Goal: Task Accomplishment & Management: Use online tool/utility

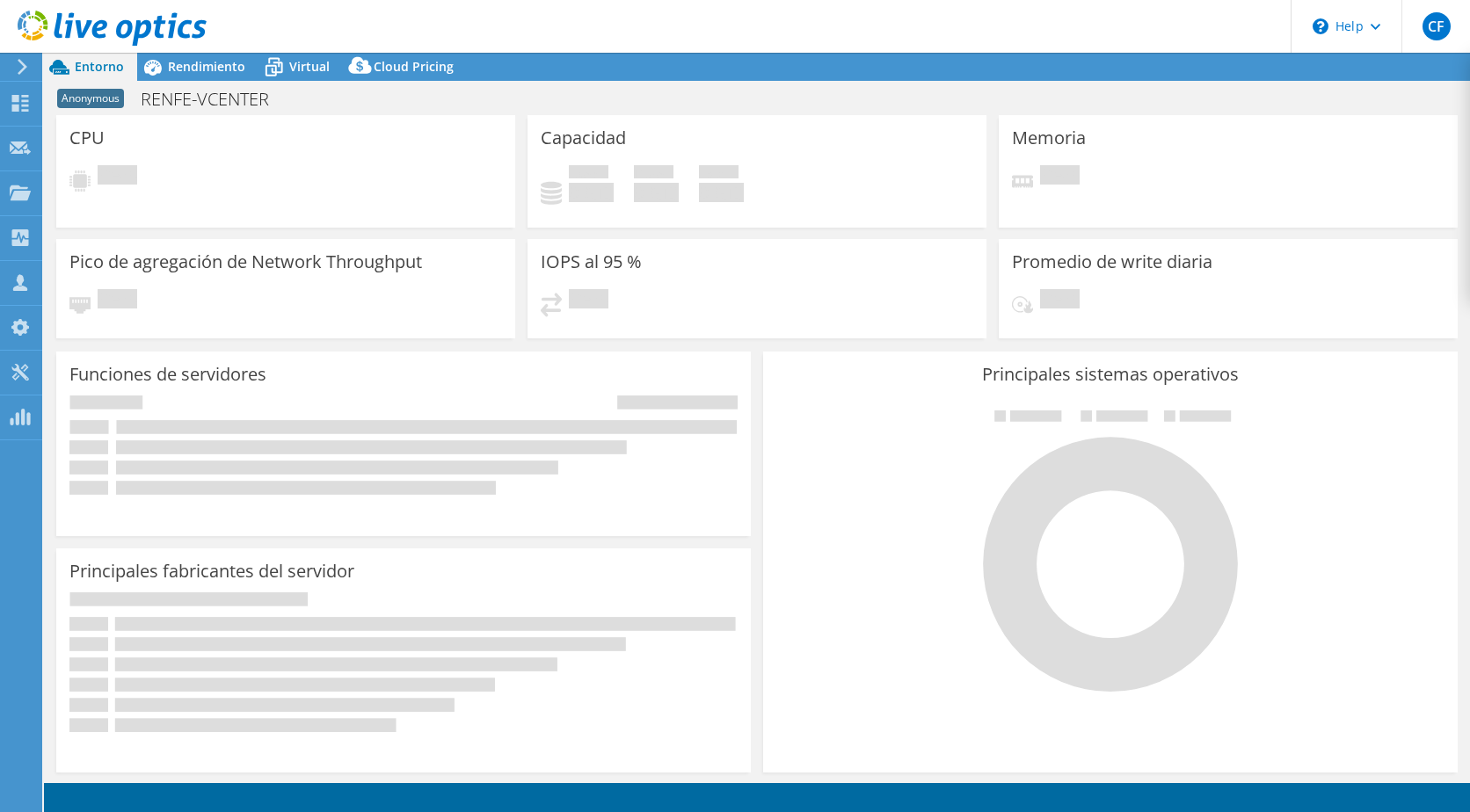
select select "USD"
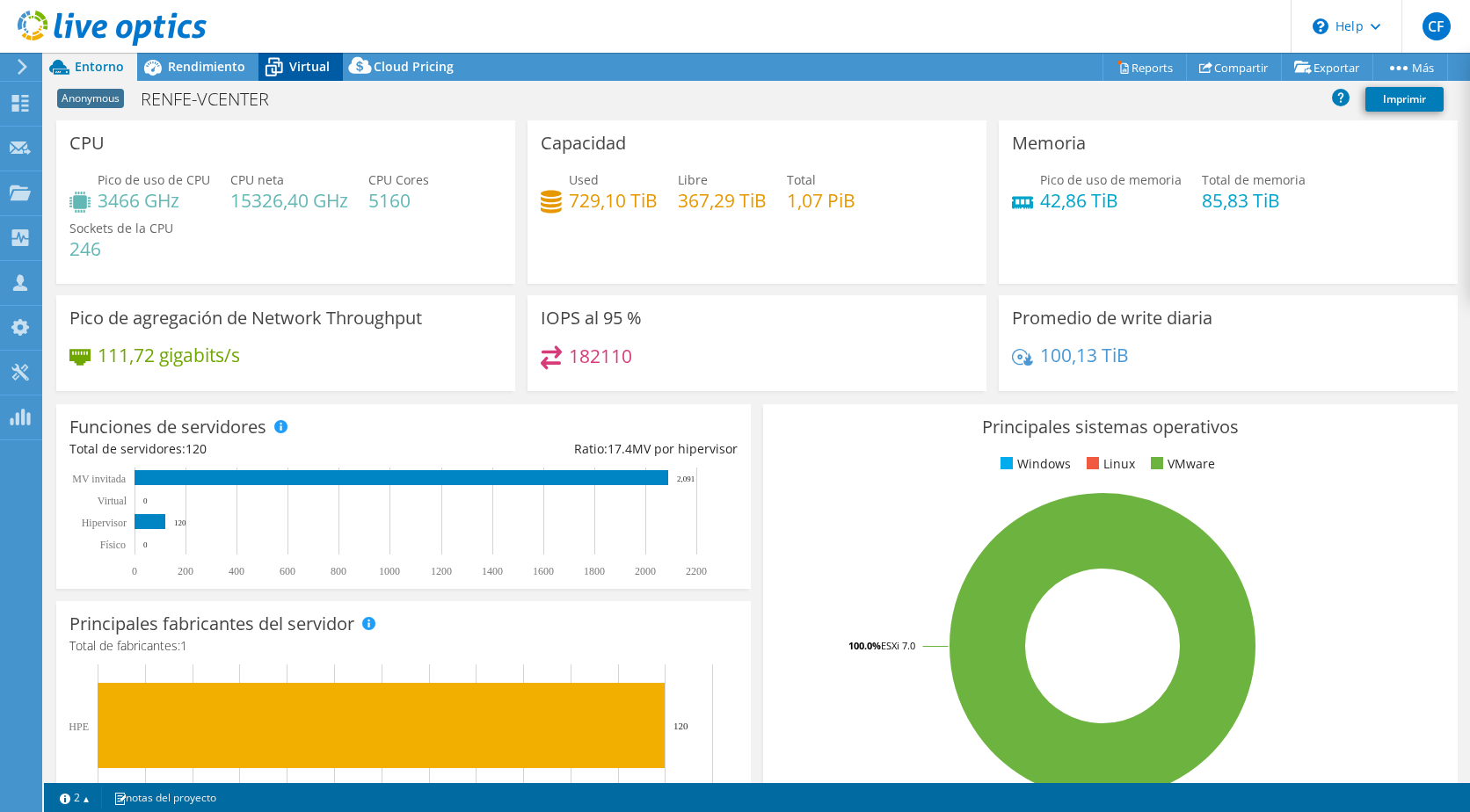
click at [302, 66] on span "Virtual" at bounding box center [310, 66] width 40 height 16
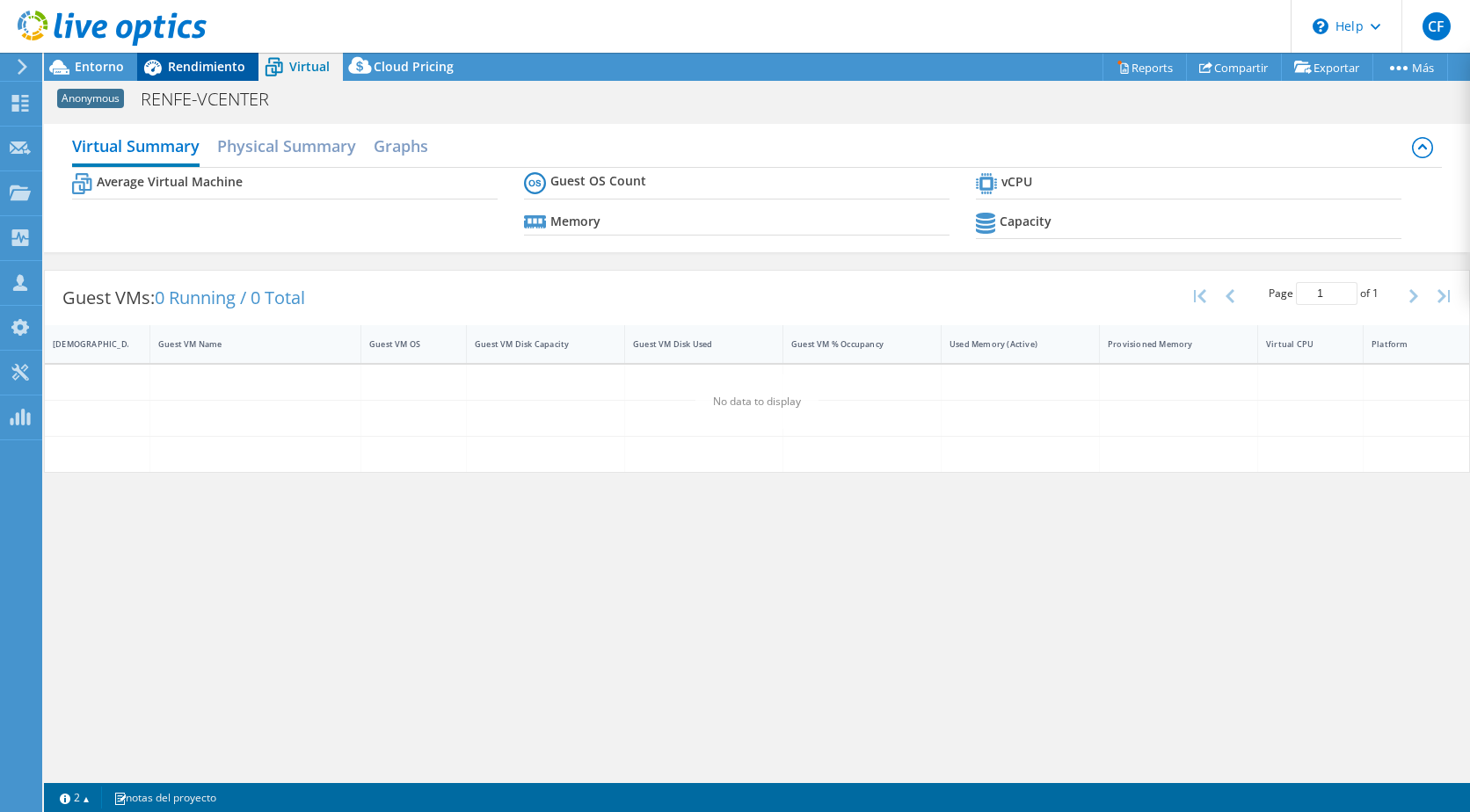
click at [205, 67] on span "Rendimiento" at bounding box center [206, 66] width 77 height 16
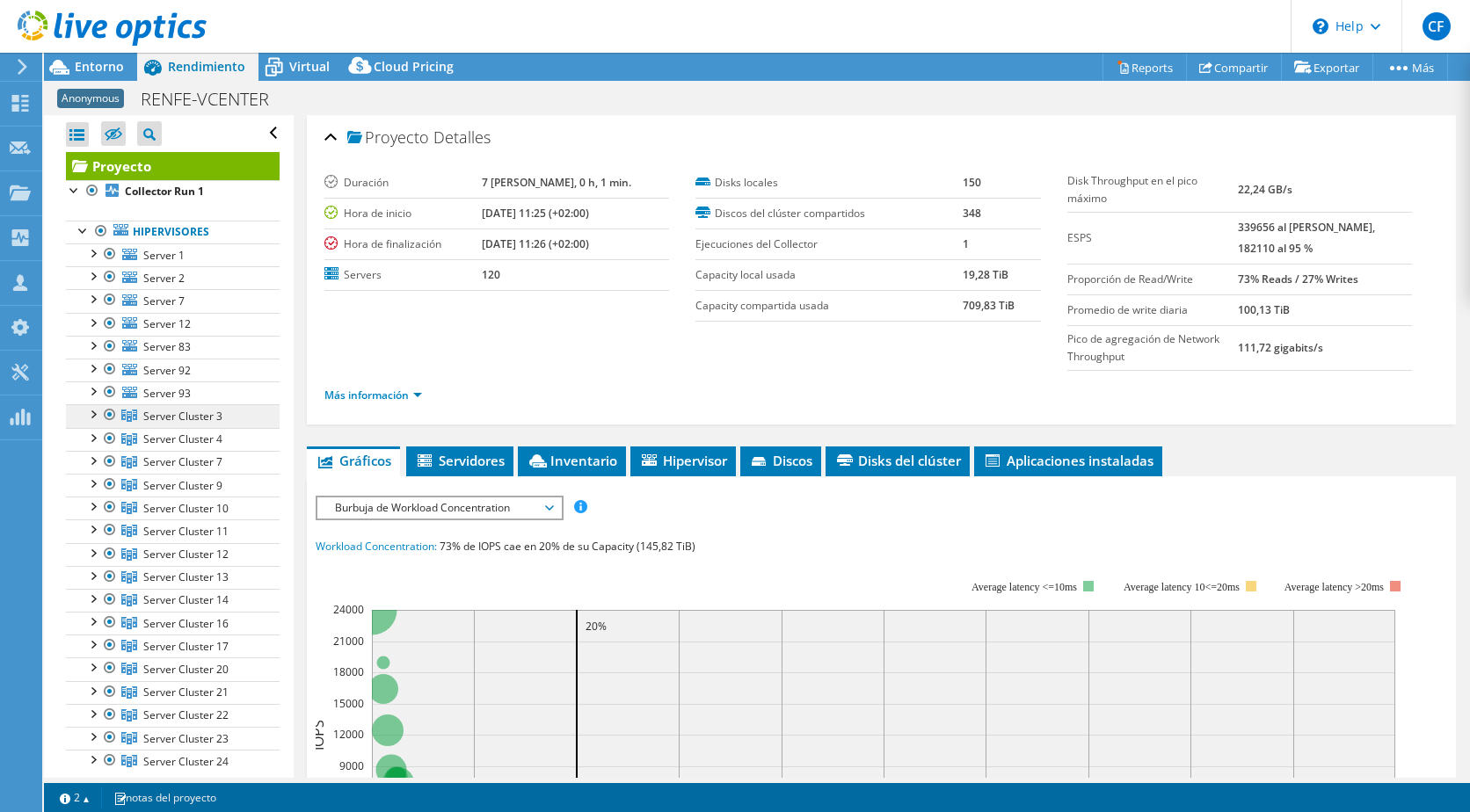
click at [203, 415] on span "Server Cluster 3" at bounding box center [182, 416] width 79 height 15
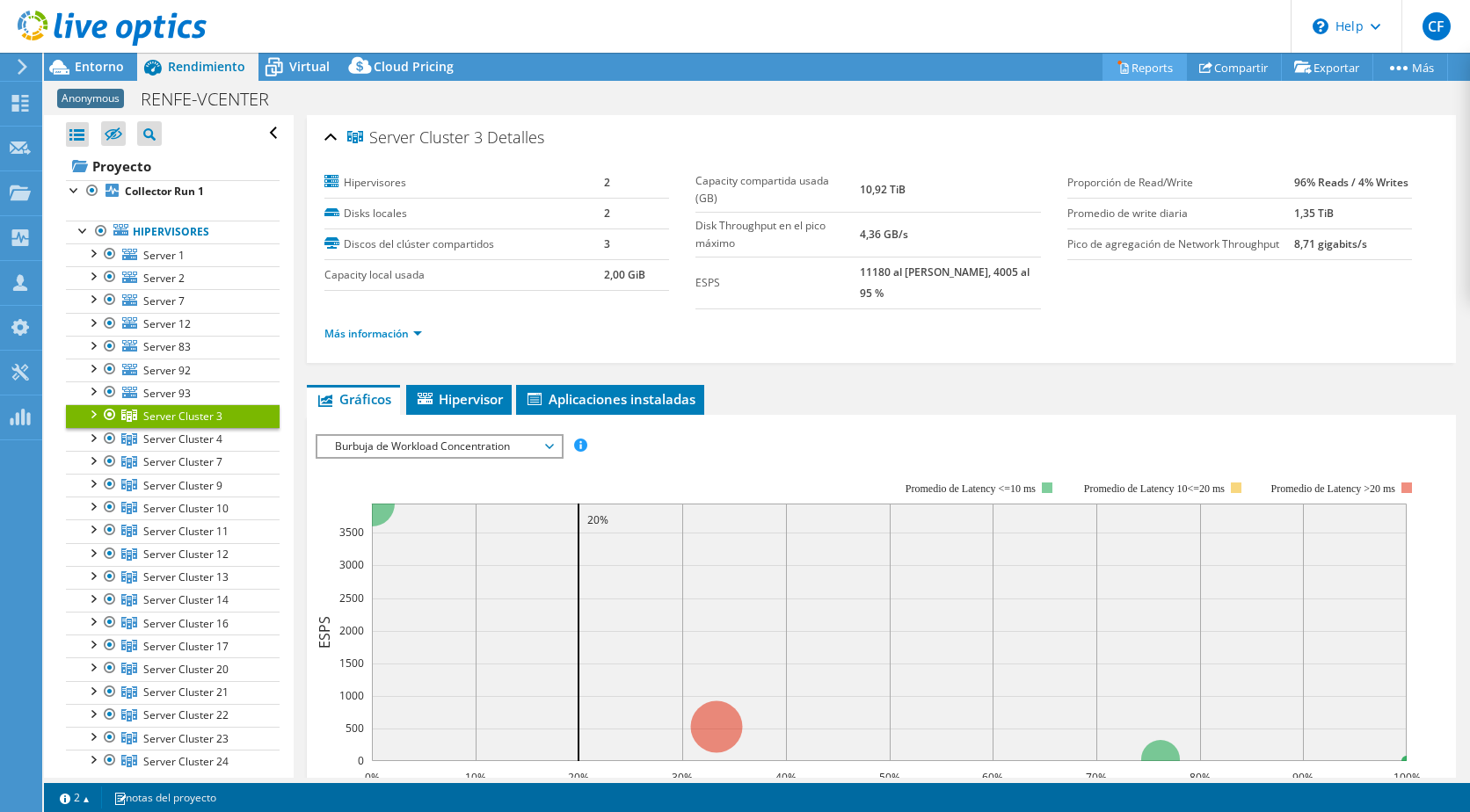
click at [1127, 63] on link "Reports" at bounding box center [1144, 67] width 85 height 27
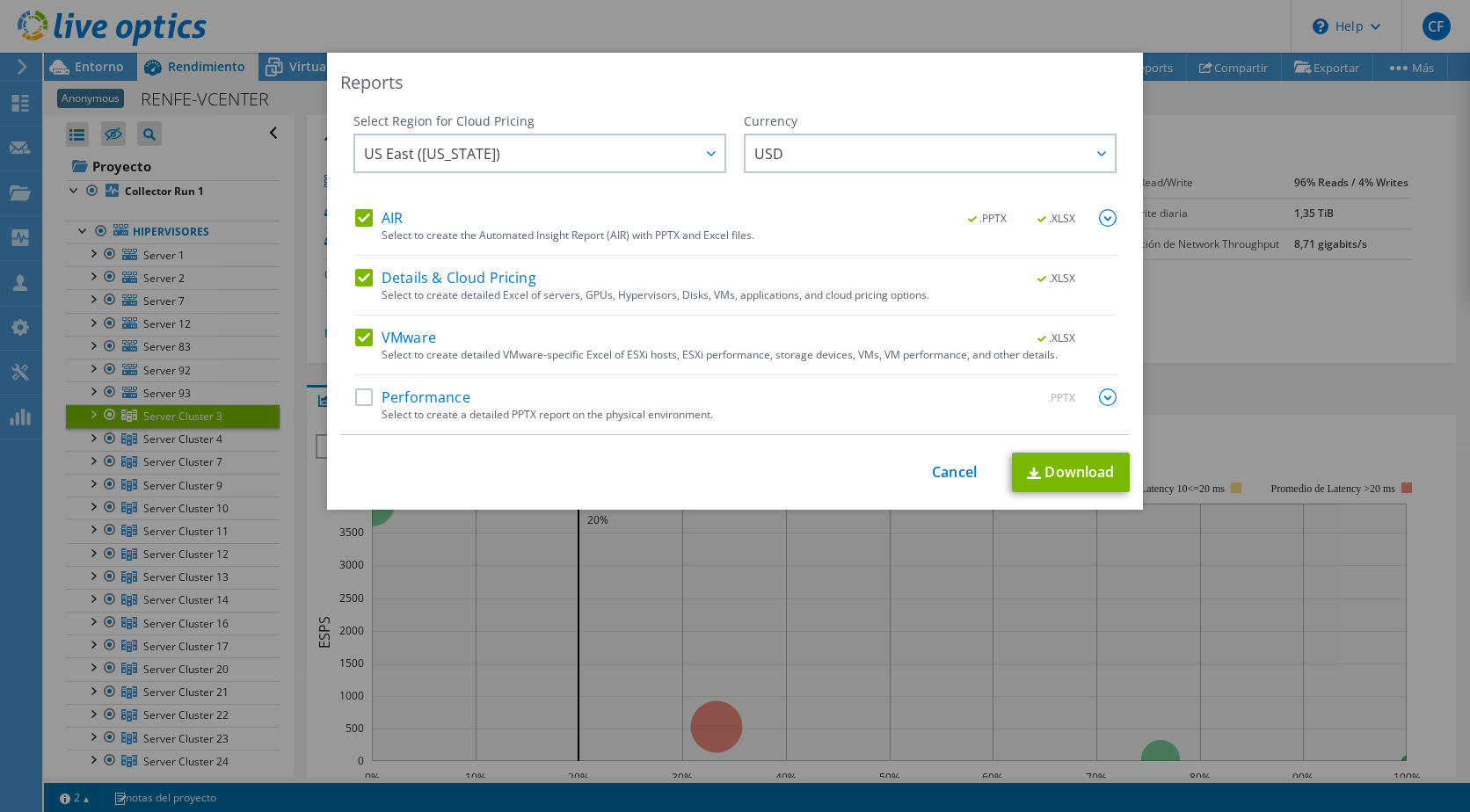
click at [358, 403] on label "Performance" at bounding box center [413, 397] width 115 height 17
click at [0, 0] on input "Performance" at bounding box center [0, 0] width 0 height 0
click at [358, 393] on label "Performance" at bounding box center [413, 397] width 115 height 17
click at [0, 0] on input "Performance" at bounding box center [0, 0] width 0 height 0
click at [942, 476] on link "Cancel" at bounding box center [954, 472] width 45 height 16
